Goal: Task Accomplishment & Management: Manage account settings

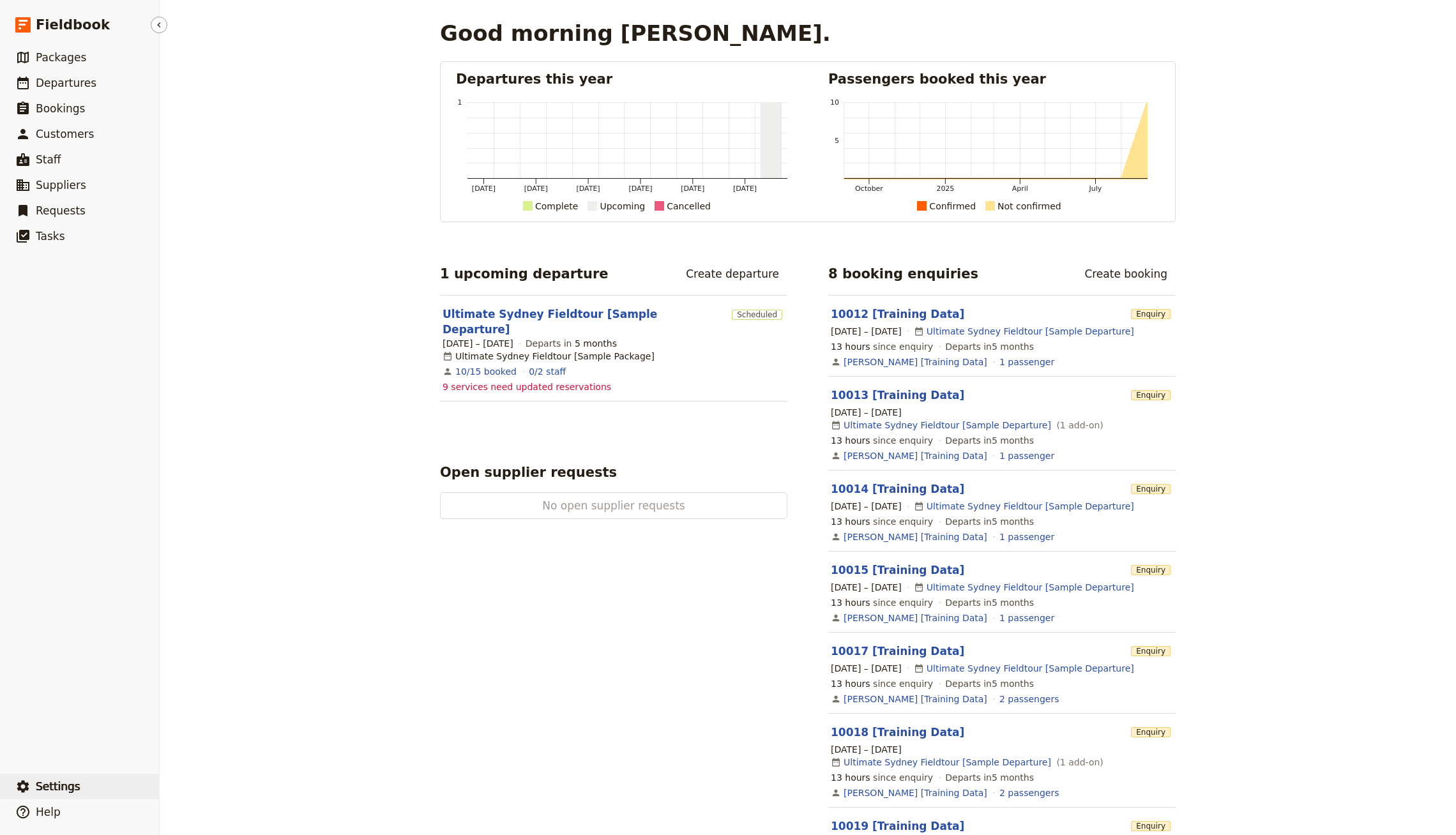
click at [72, 781] on span "Settings" at bounding box center [58, 786] width 44 height 13
click at [197, 793] on span "Sign out" at bounding box center [191, 787] width 37 height 13
